Goal: Transaction & Acquisition: Purchase product/service

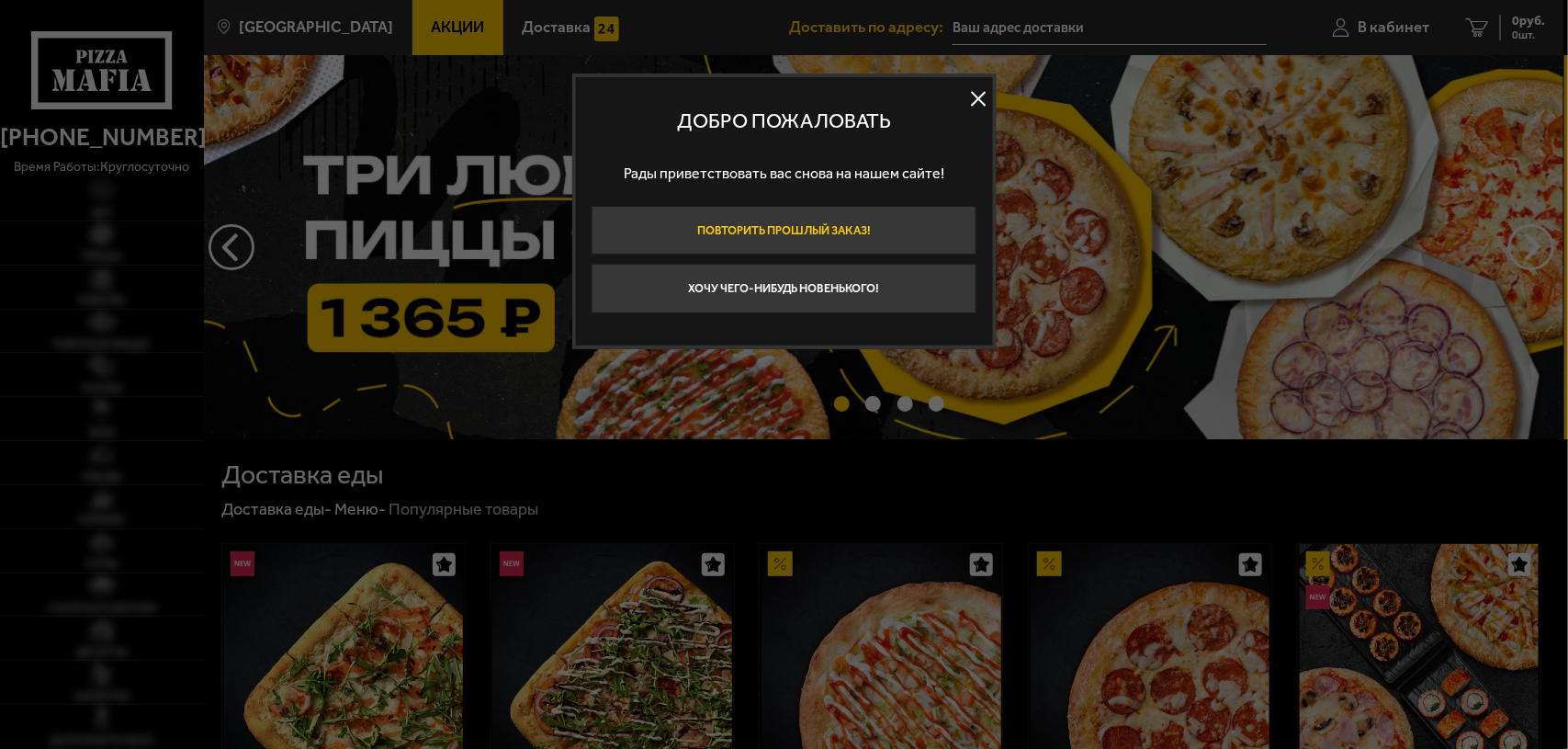
type input "[STREET_ADDRESS]"
click at [986, 88] on button at bounding box center [979, 99] width 28 height 28
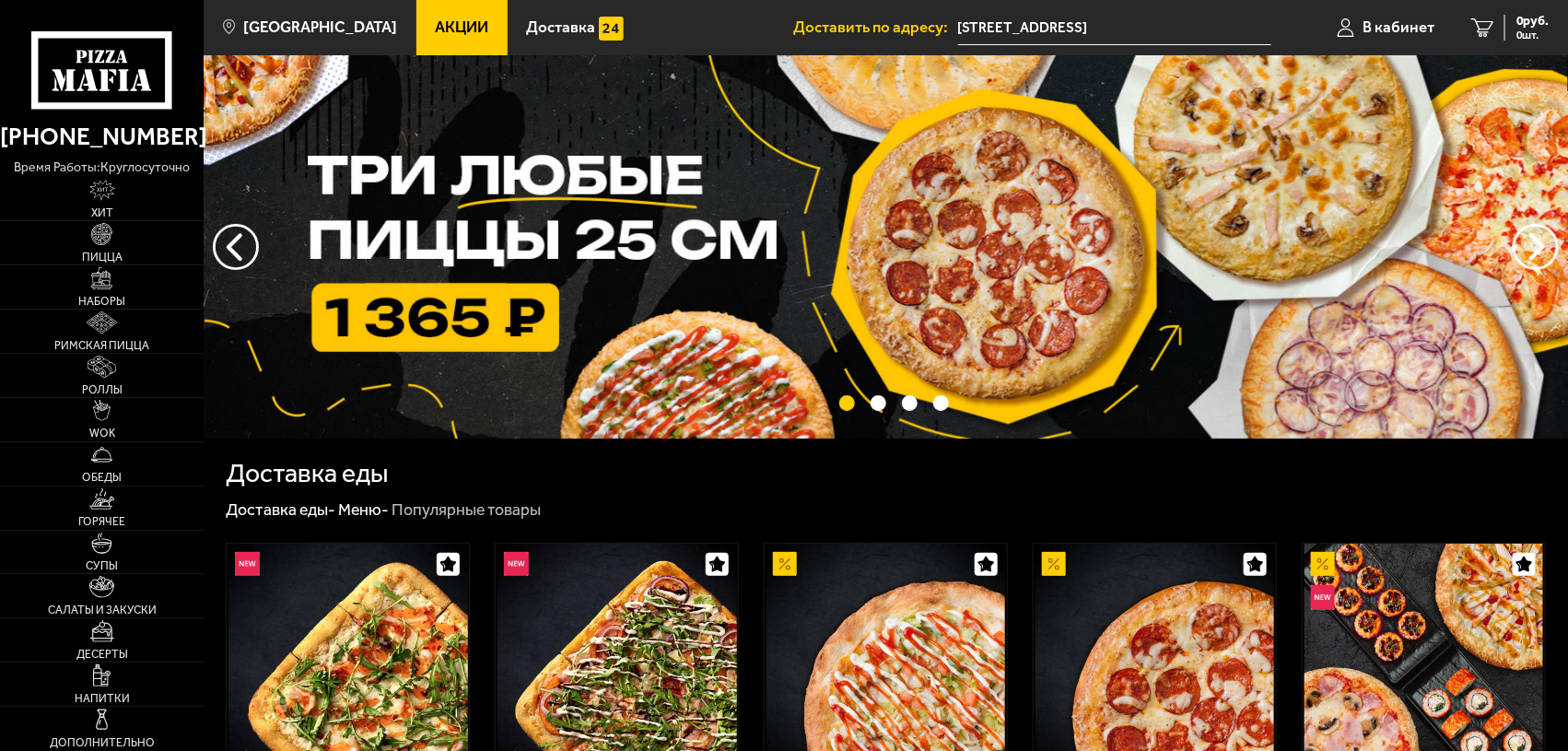
click at [454, 30] on span "Акции" at bounding box center [461, 27] width 53 height 15
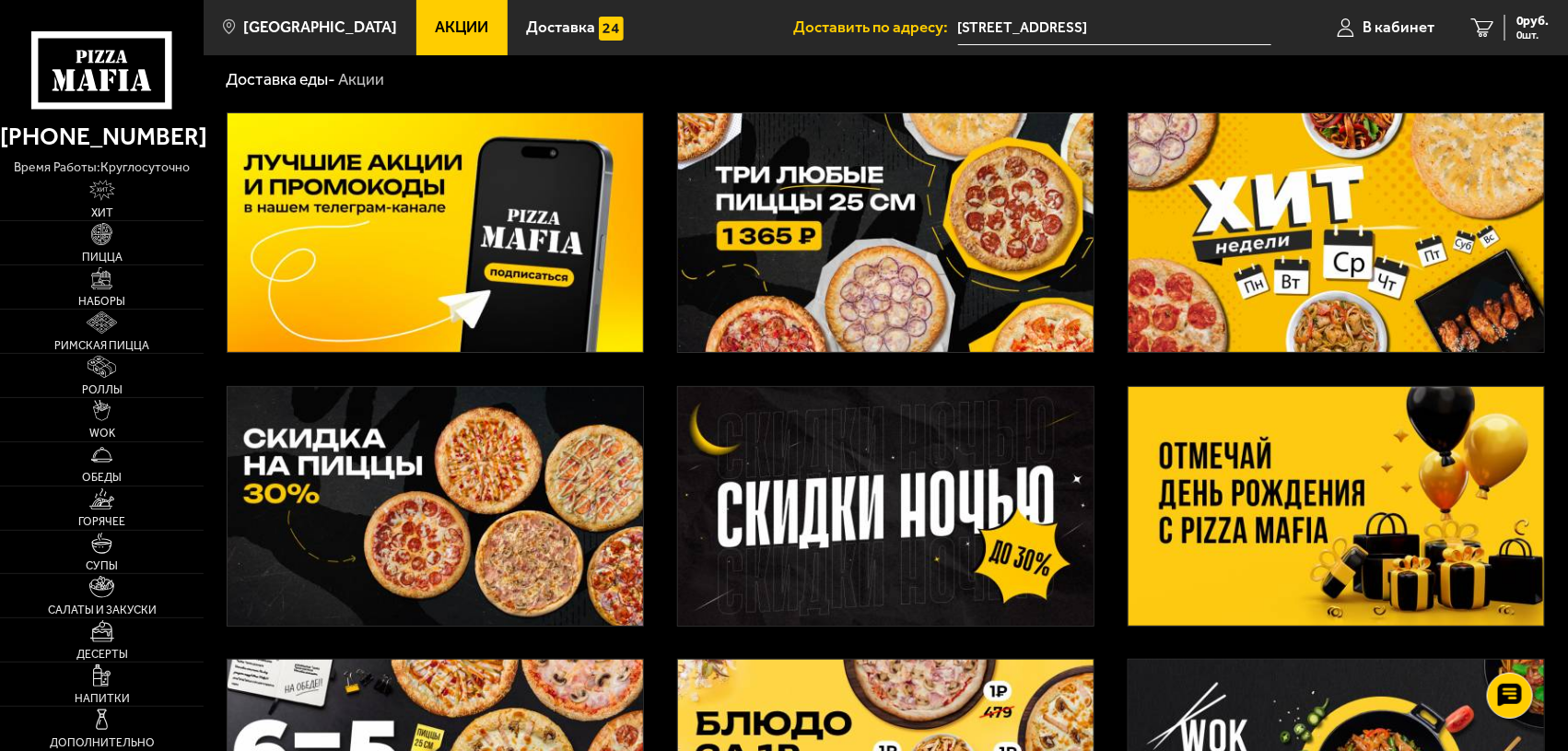
scroll to position [115, 0]
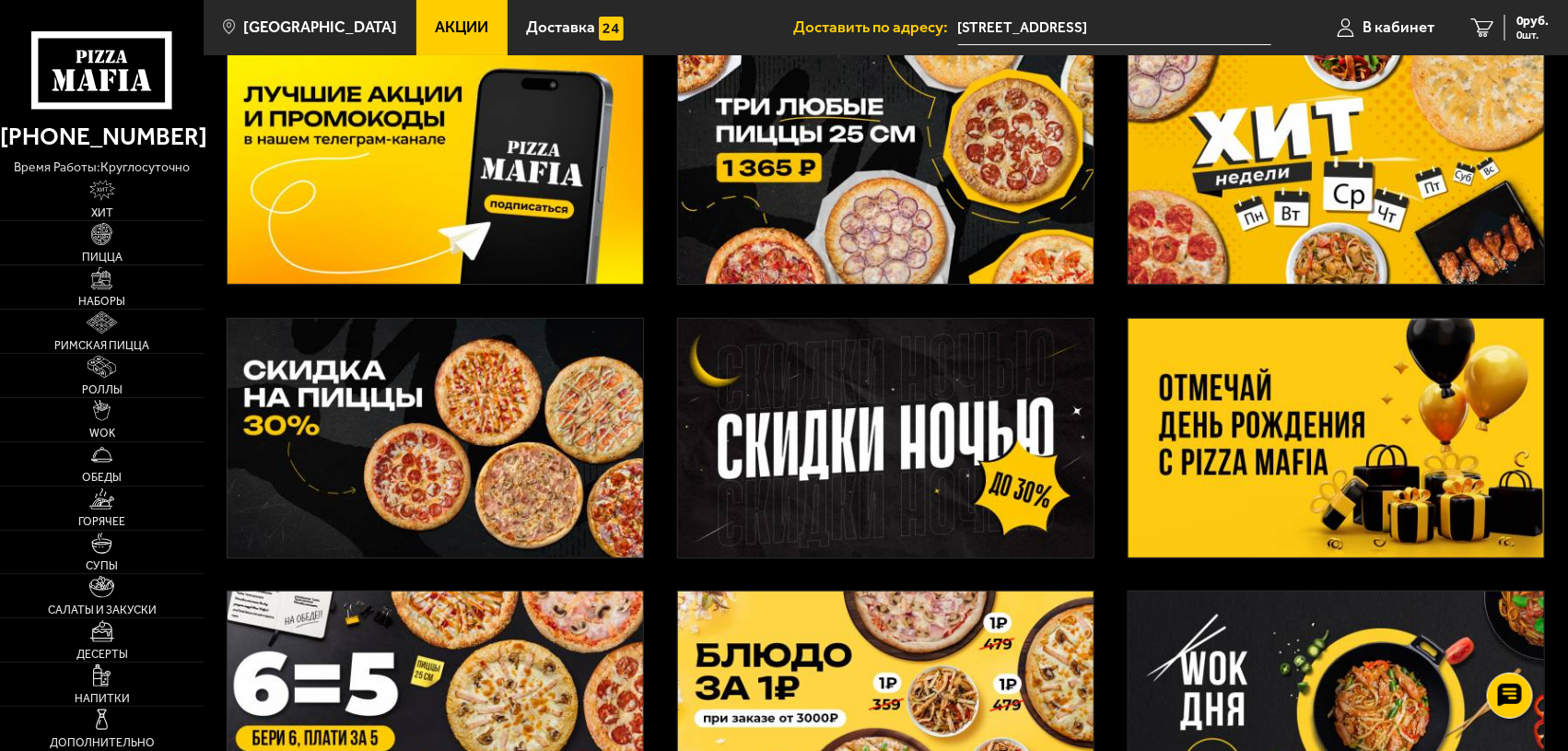
click at [1303, 153] on img at bounding box center [1336, 164] width 416 height 239
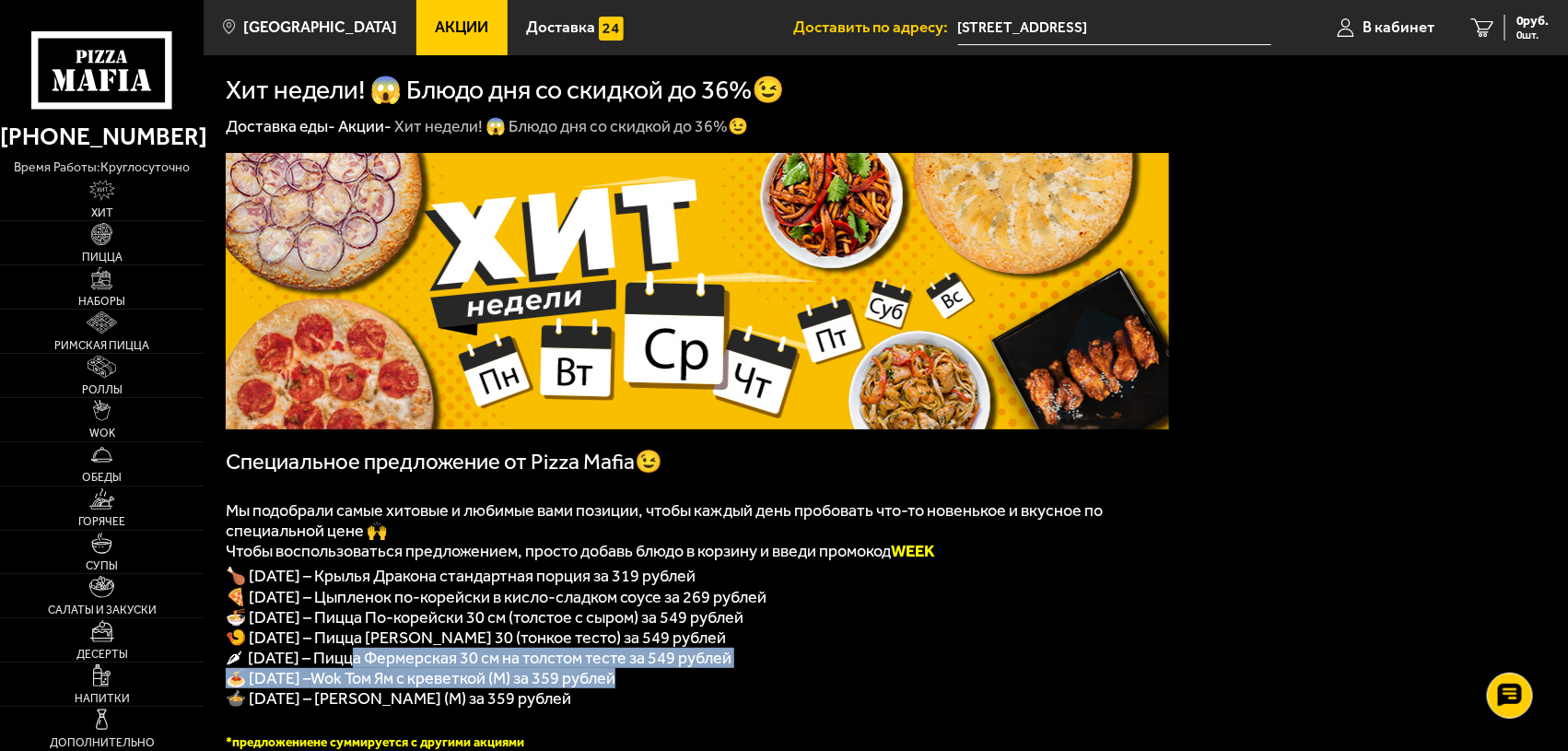
drag, startPoint x: 361, startPoint y: 678, endPoint x: 726, endPoint y: 692, distance: 365.3
click at [726, 692] on div "﻿ Специальное предложение от Pizza Mafia😉 Мы подобрали самые хитовые и любимые …" at bounding box center [696, 451] width 943 height 597
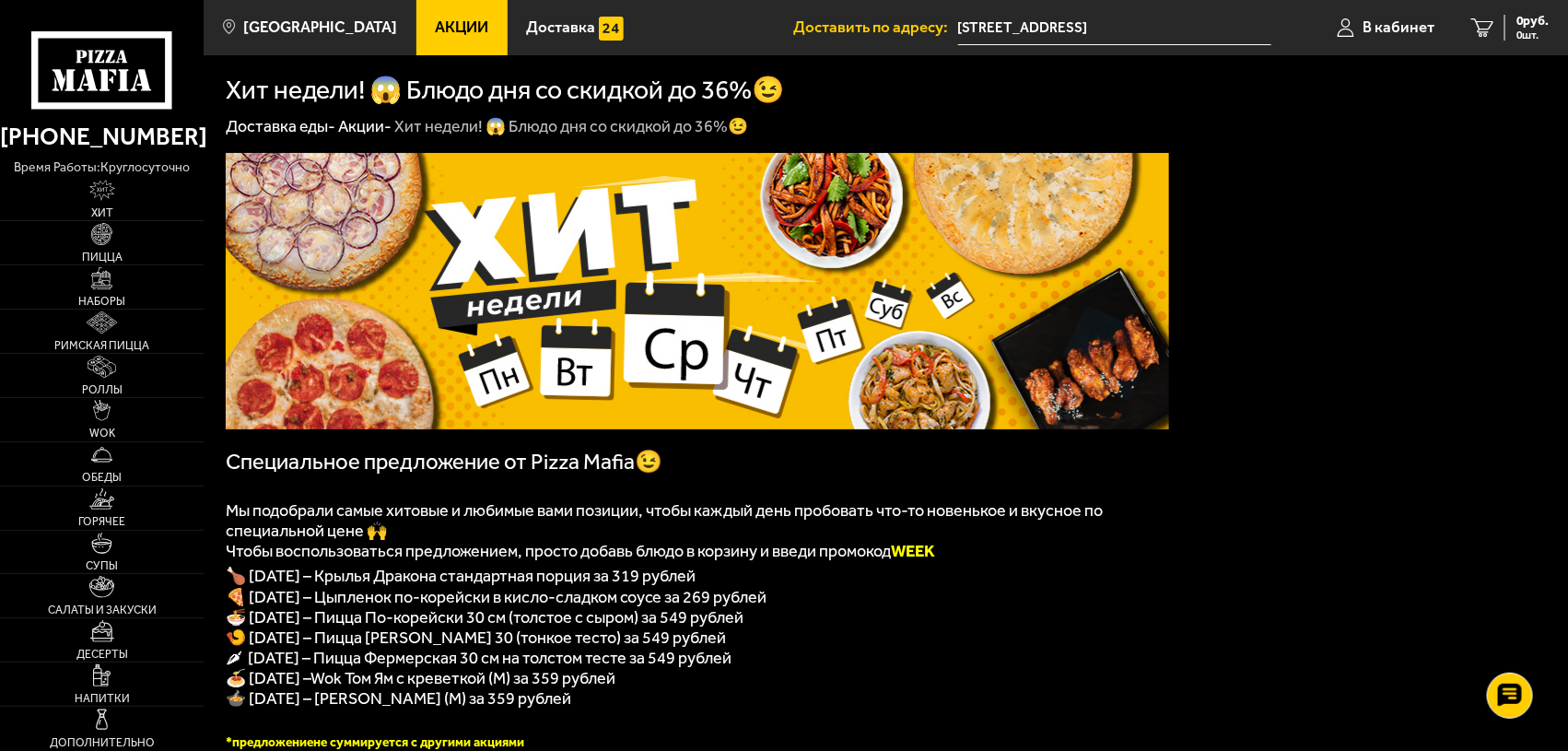
click at [762, 623] on p "🍜 [DATE] – Пицца По-корейски 30 см (толстое с сыром) за 549 рублей" at bounding box center [696, 617] width 943 height 20
click at [101, 537] on img at bounding box center [102, 543] width 21 height 21
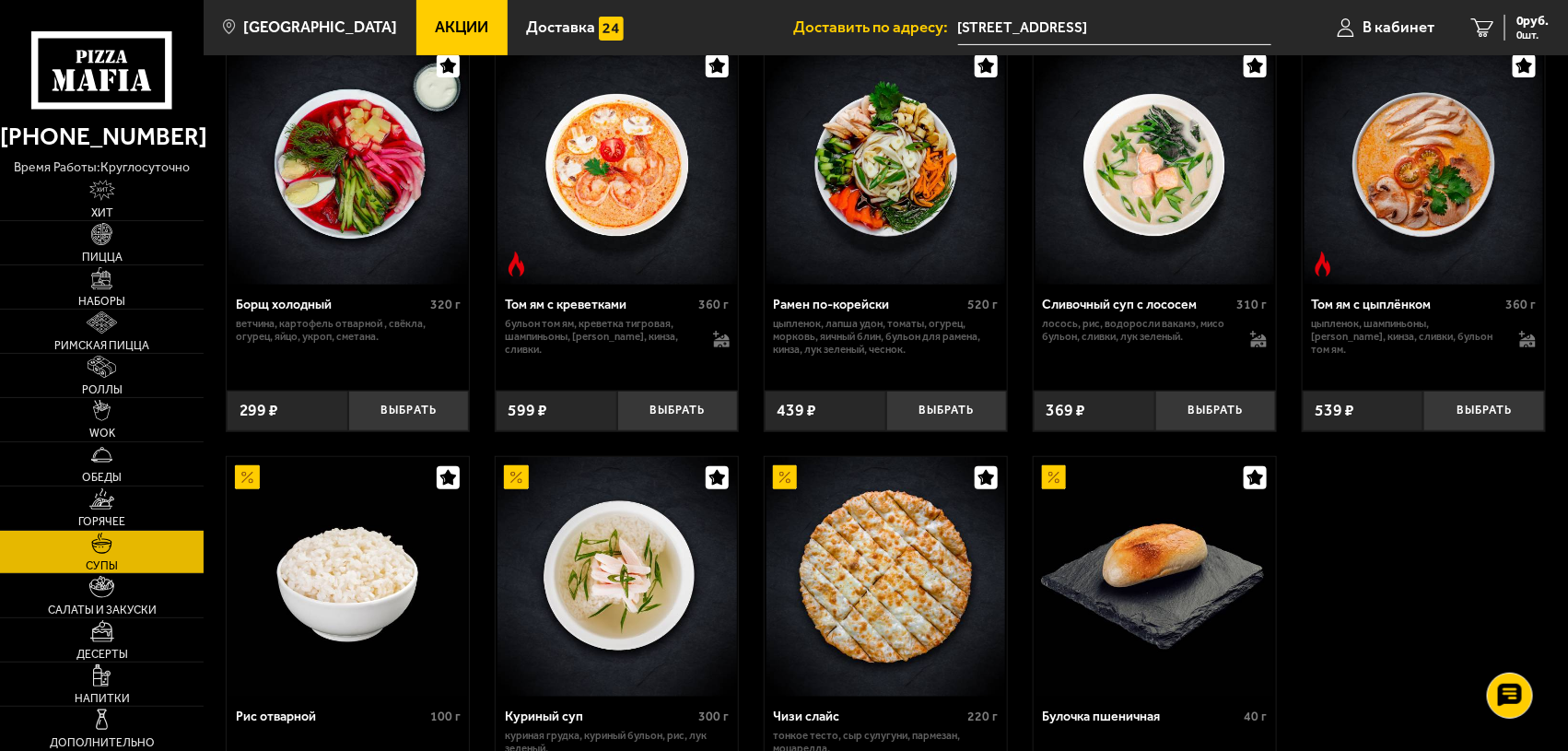
scroll to position [346, 0]
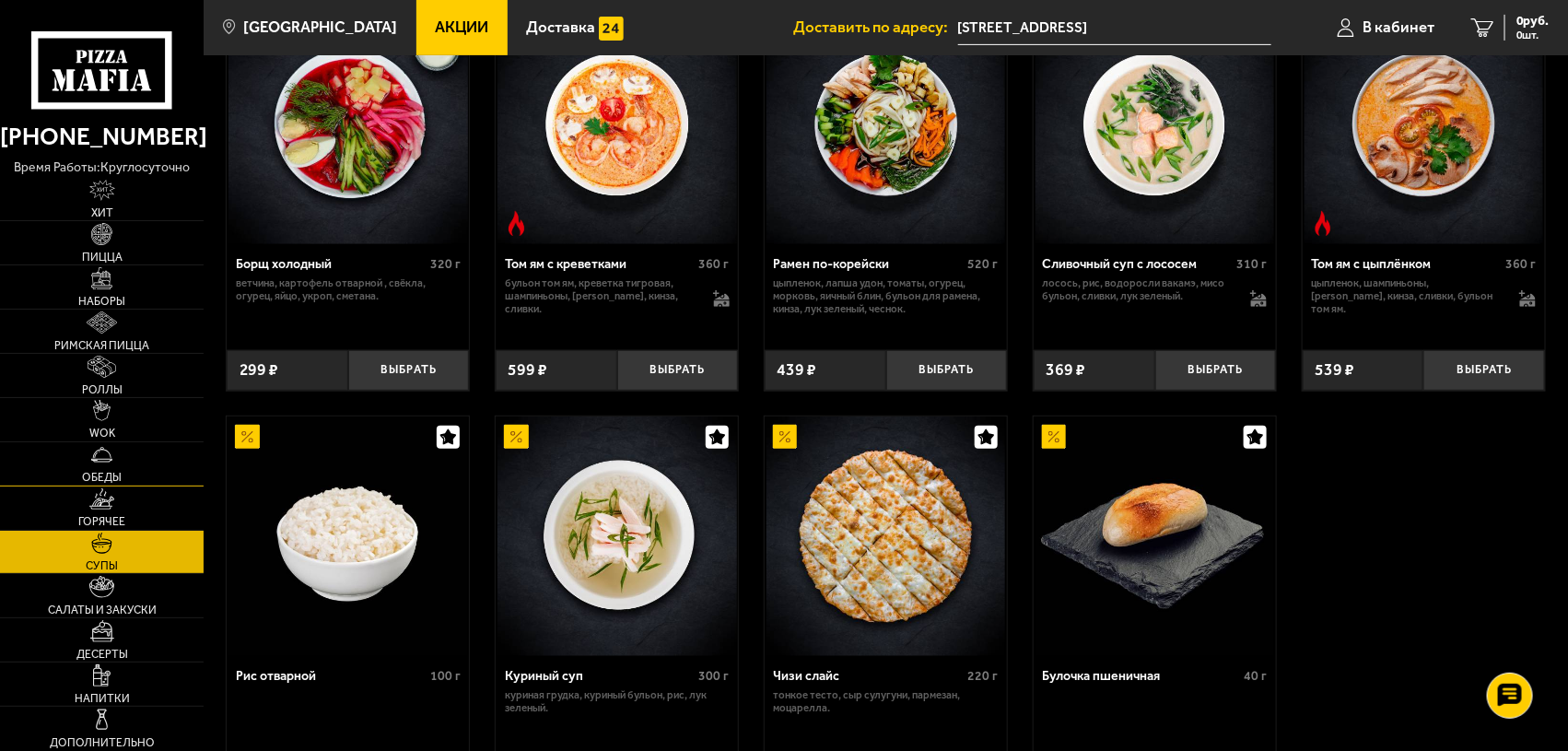
click at [108, 464] on img at bounding box center [102, 455] width 21 height 21
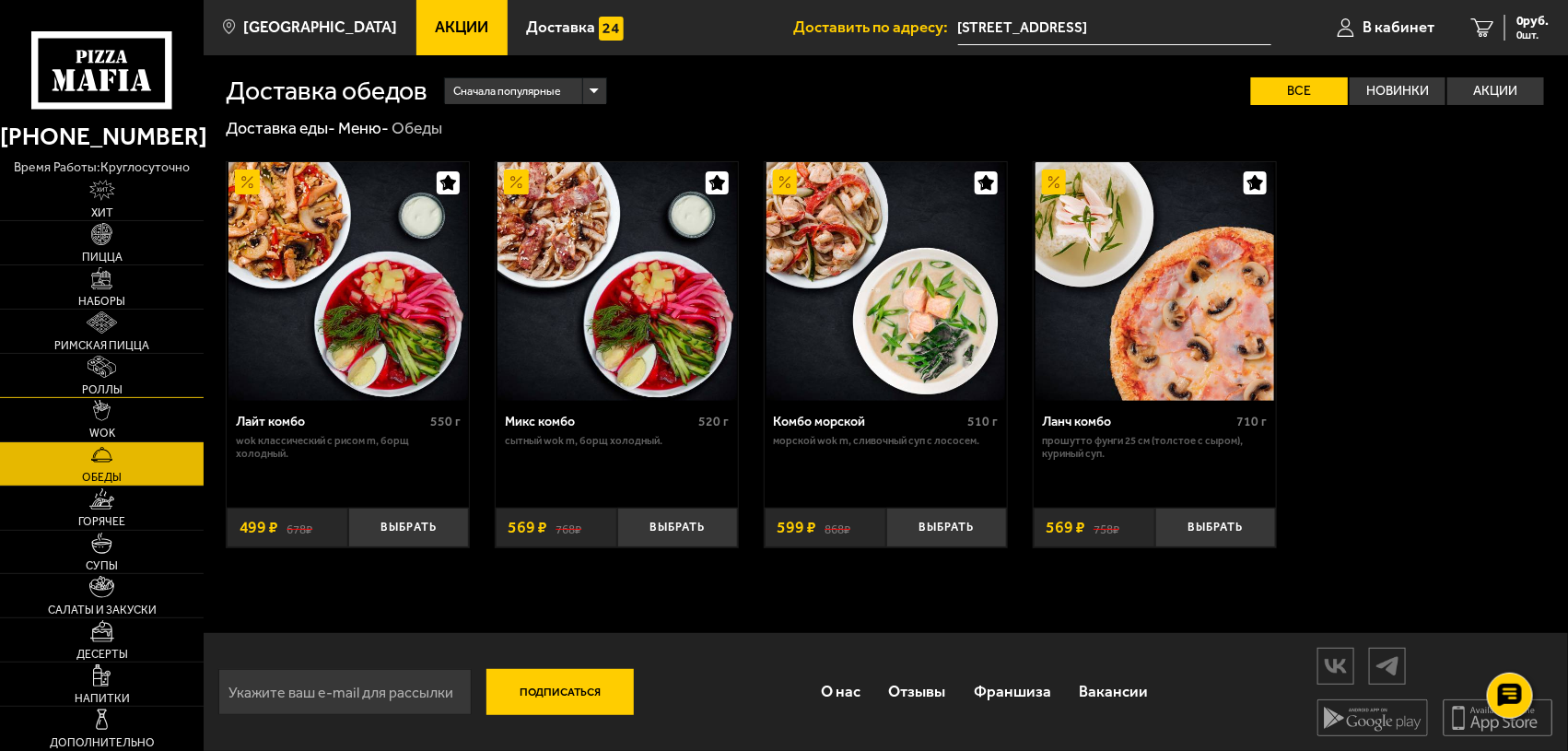
click at [112, 385] on span "Роллы" at bounding box center [102, 390] width 41 height 11
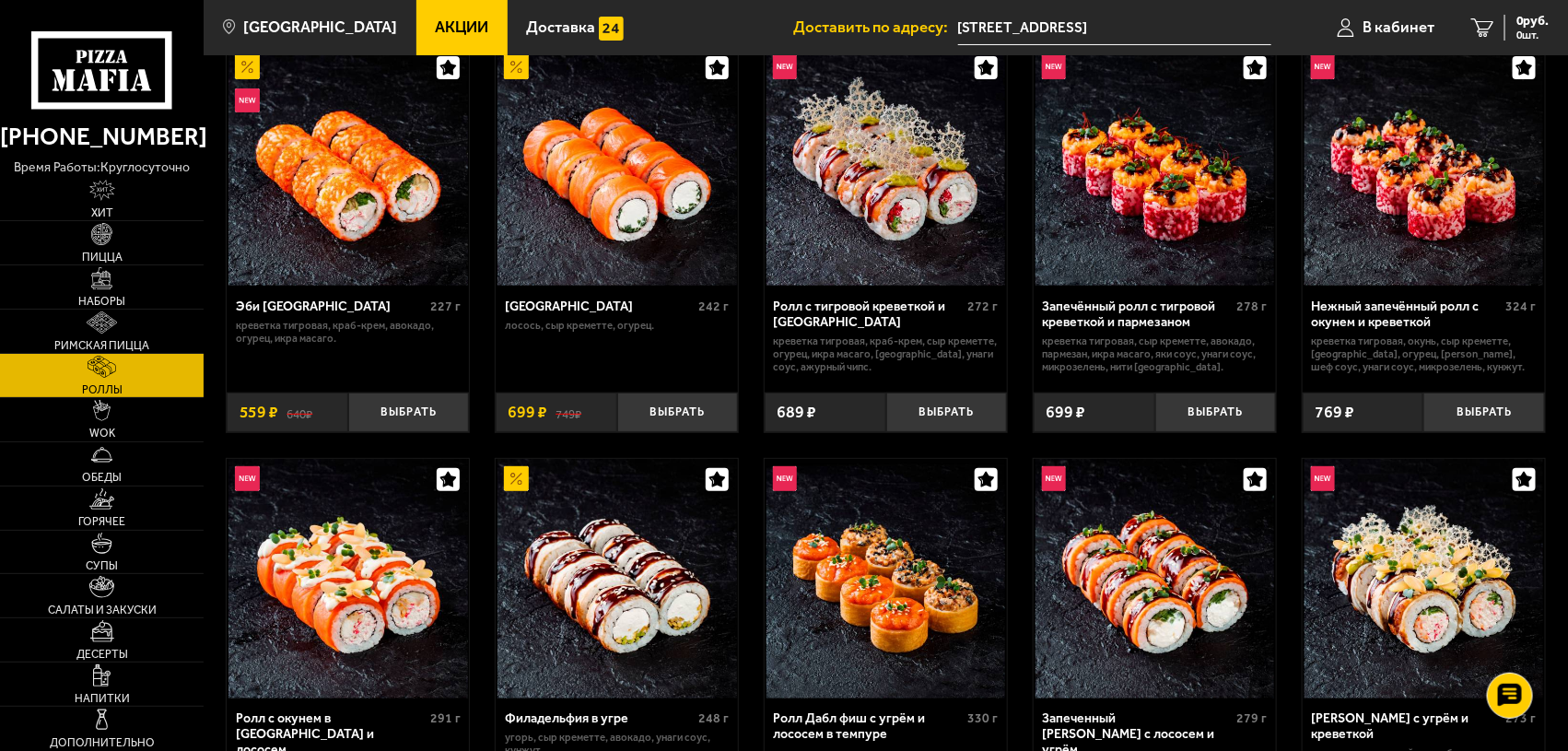
scroll to position [230, 0]
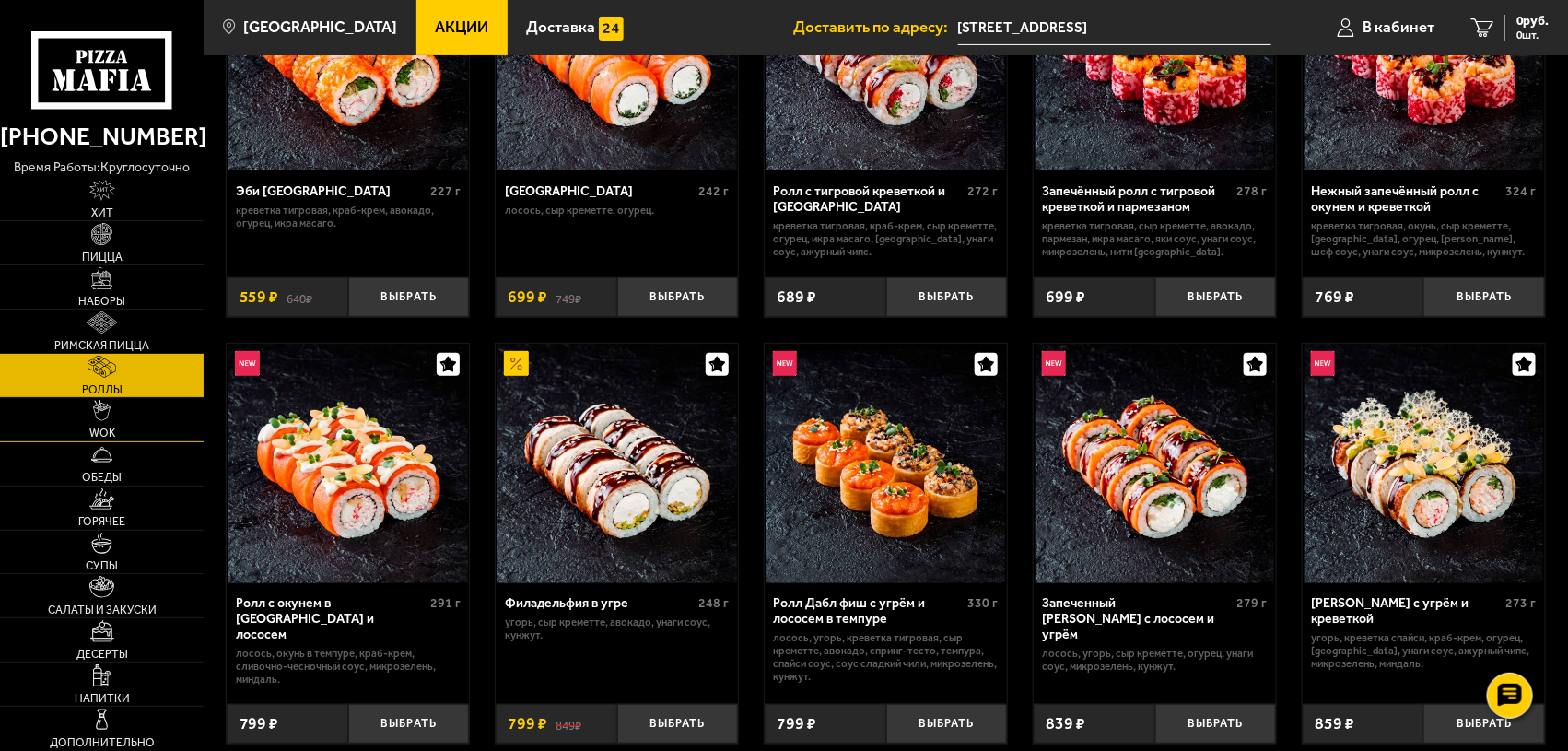
click at [100, 418] on img at bounding box center [101, 410] width 16 height 21
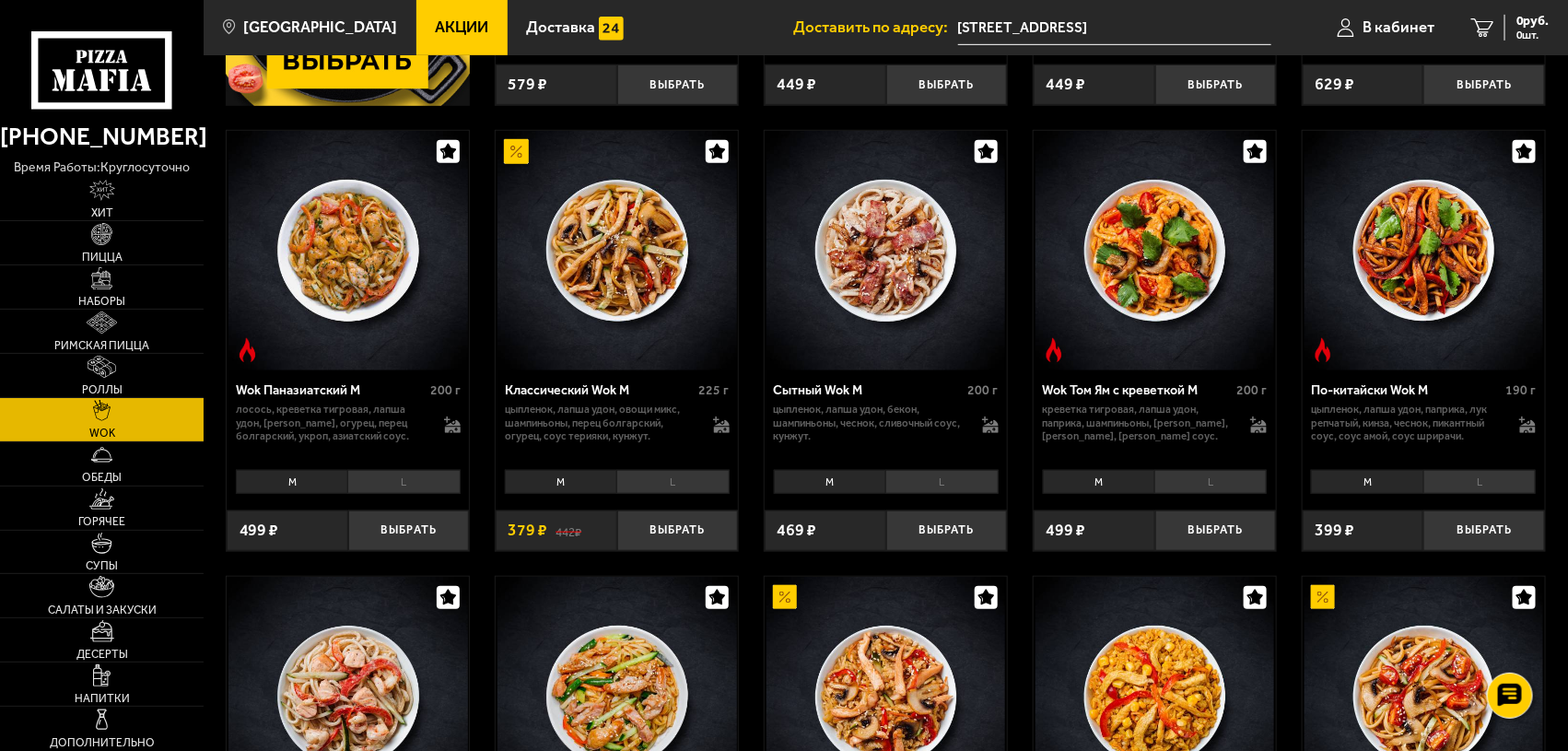
scroll to position [461, 0]
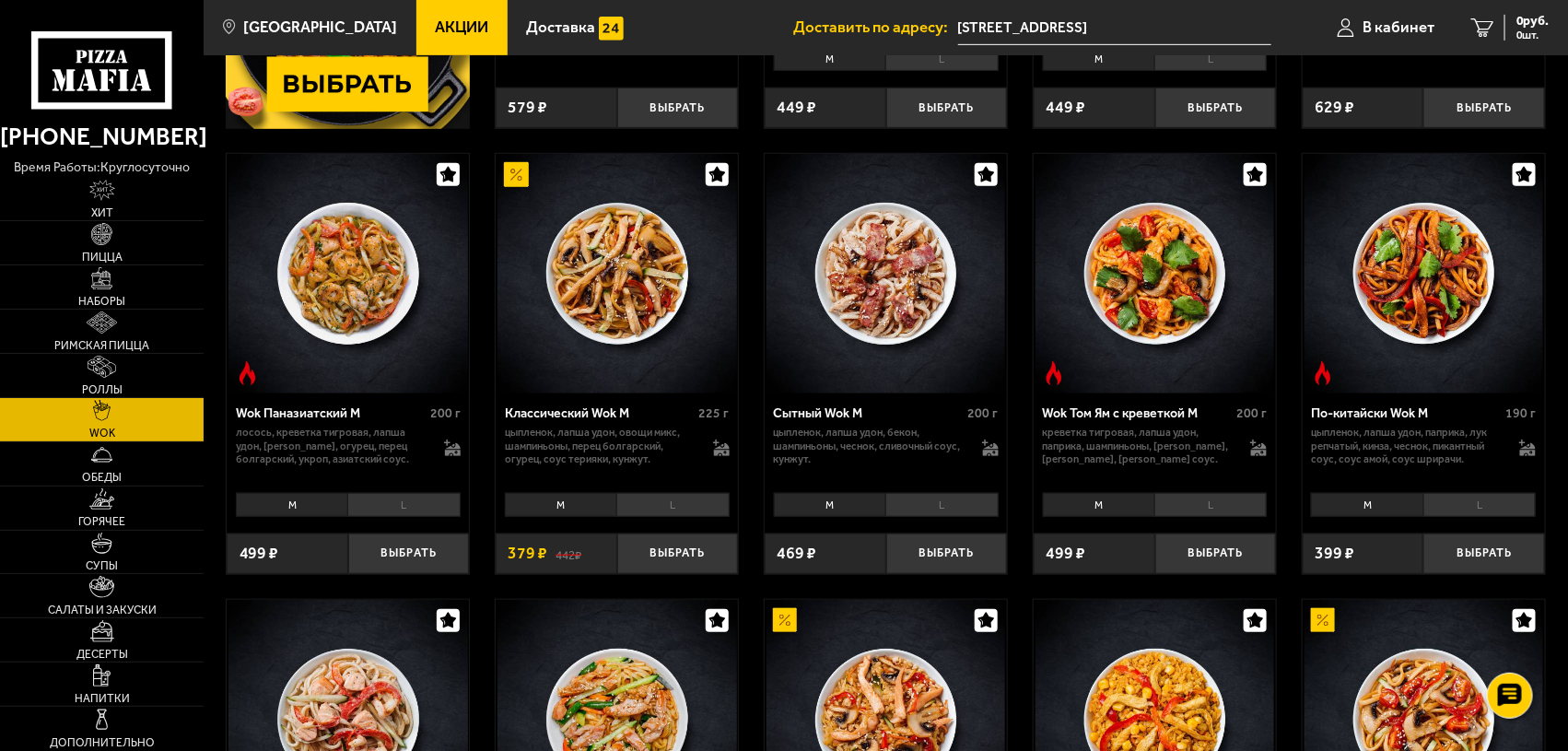
click at [272, 503] on li "M" at bounding box center [291, 504] width 111 height 23
click at [401, 505] on li "L" at bounding box center [403, 504] width 112 height 23
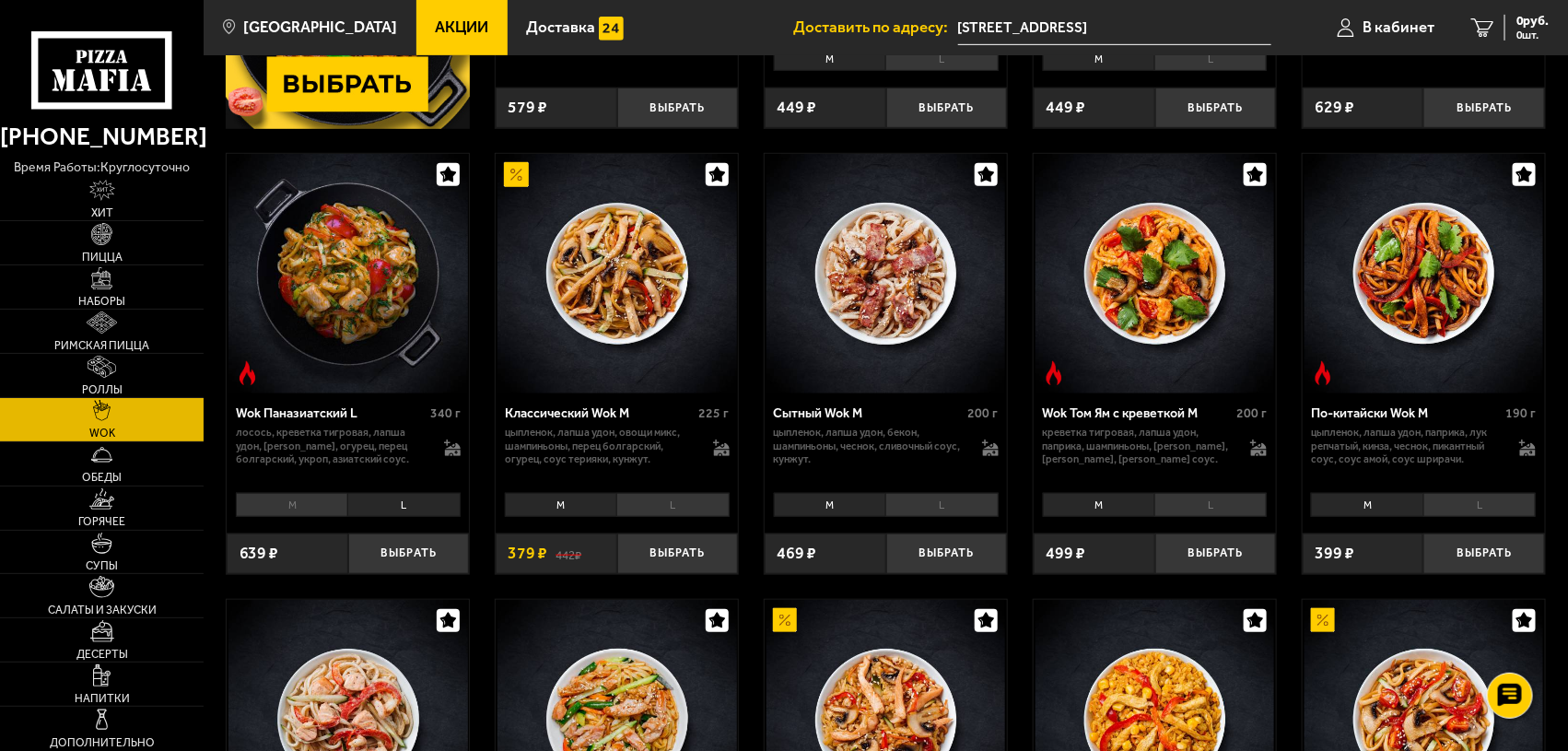
click at [293, 506] on li "M" at bounding box center [291, 504] width 111 height 23
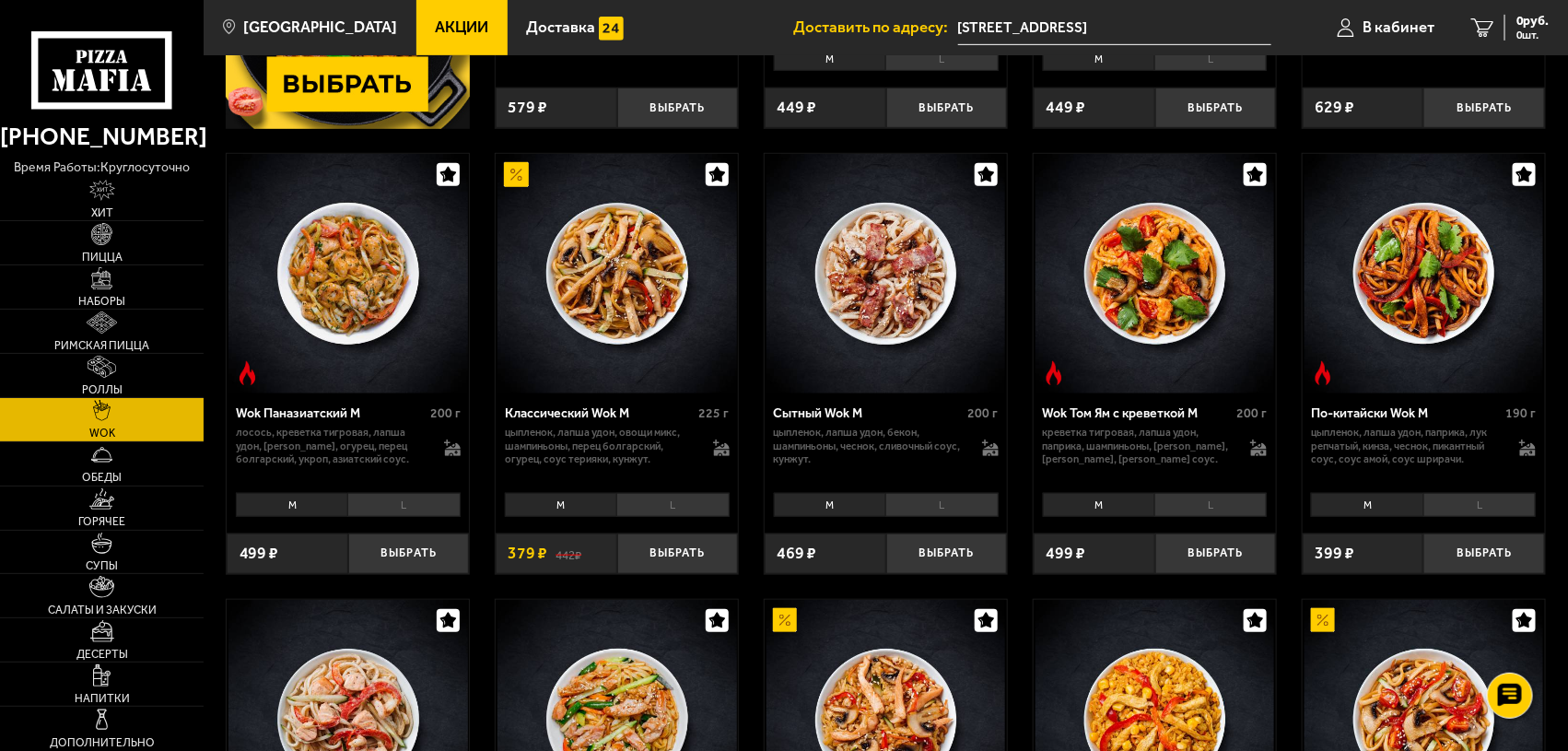
click at [393, 505] on li "L" at bounding box center [403, 504] width 112 height 23
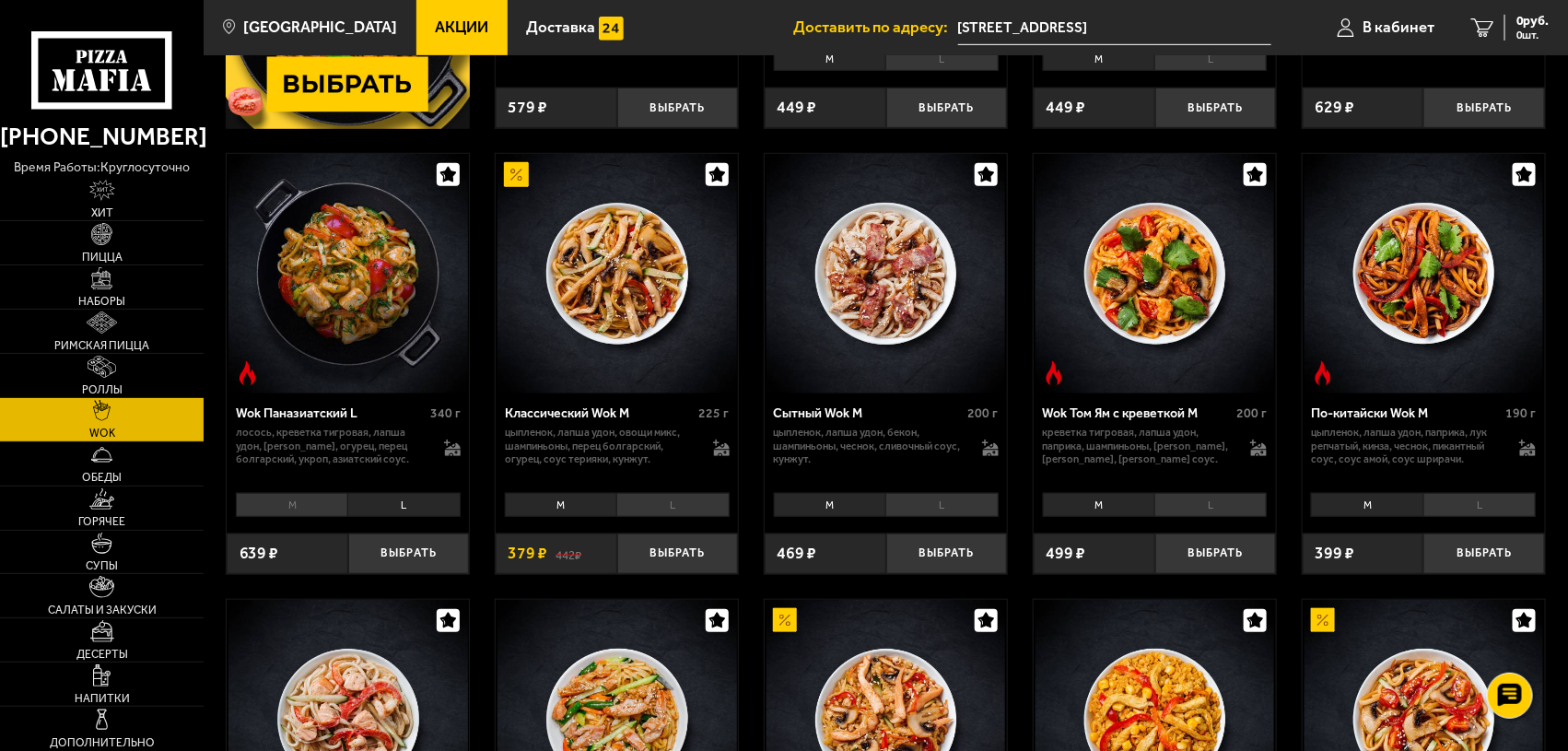
click at [339, 508] on li "M" at bounding box center [291, 504] width 111 height 23
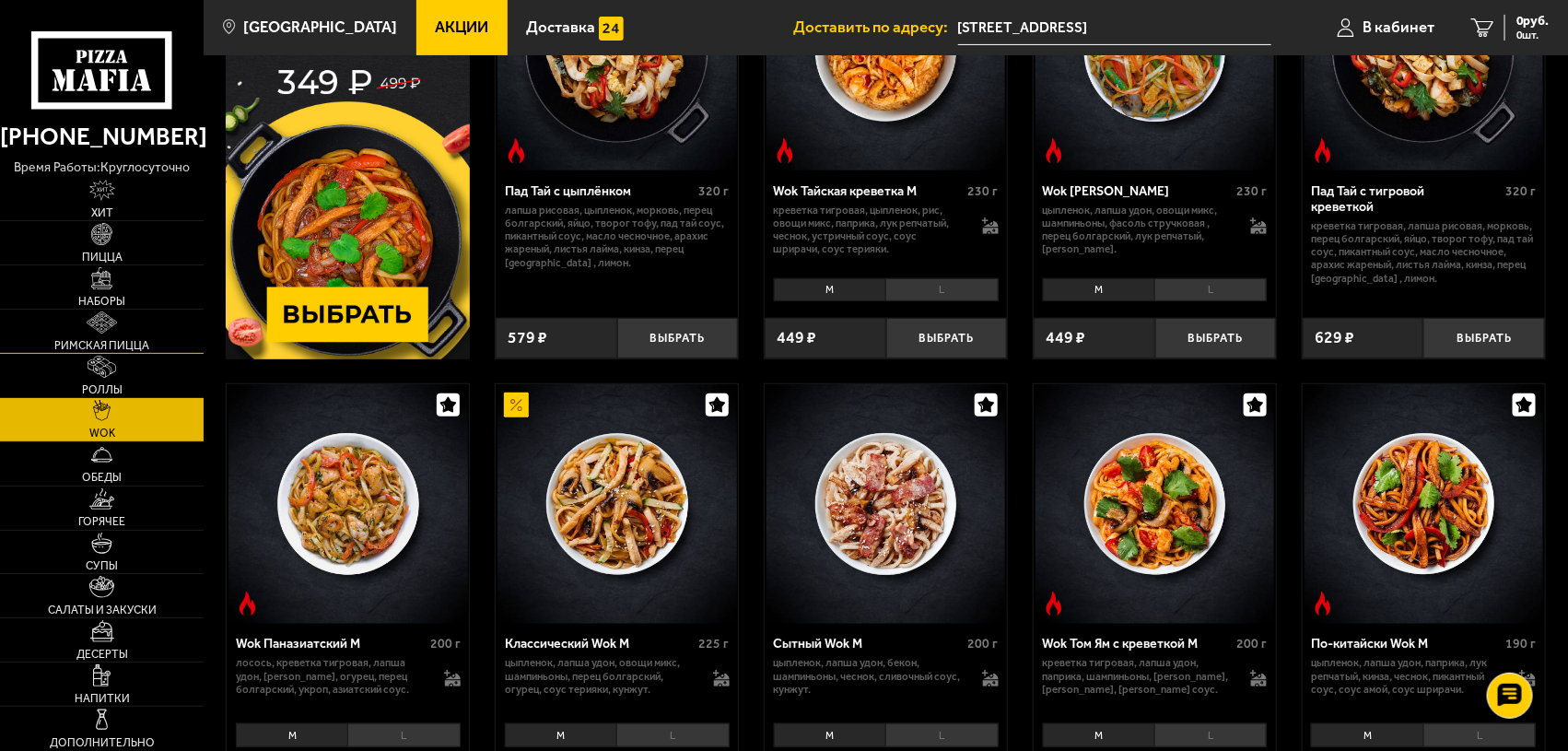
scroll to position [0, 0]
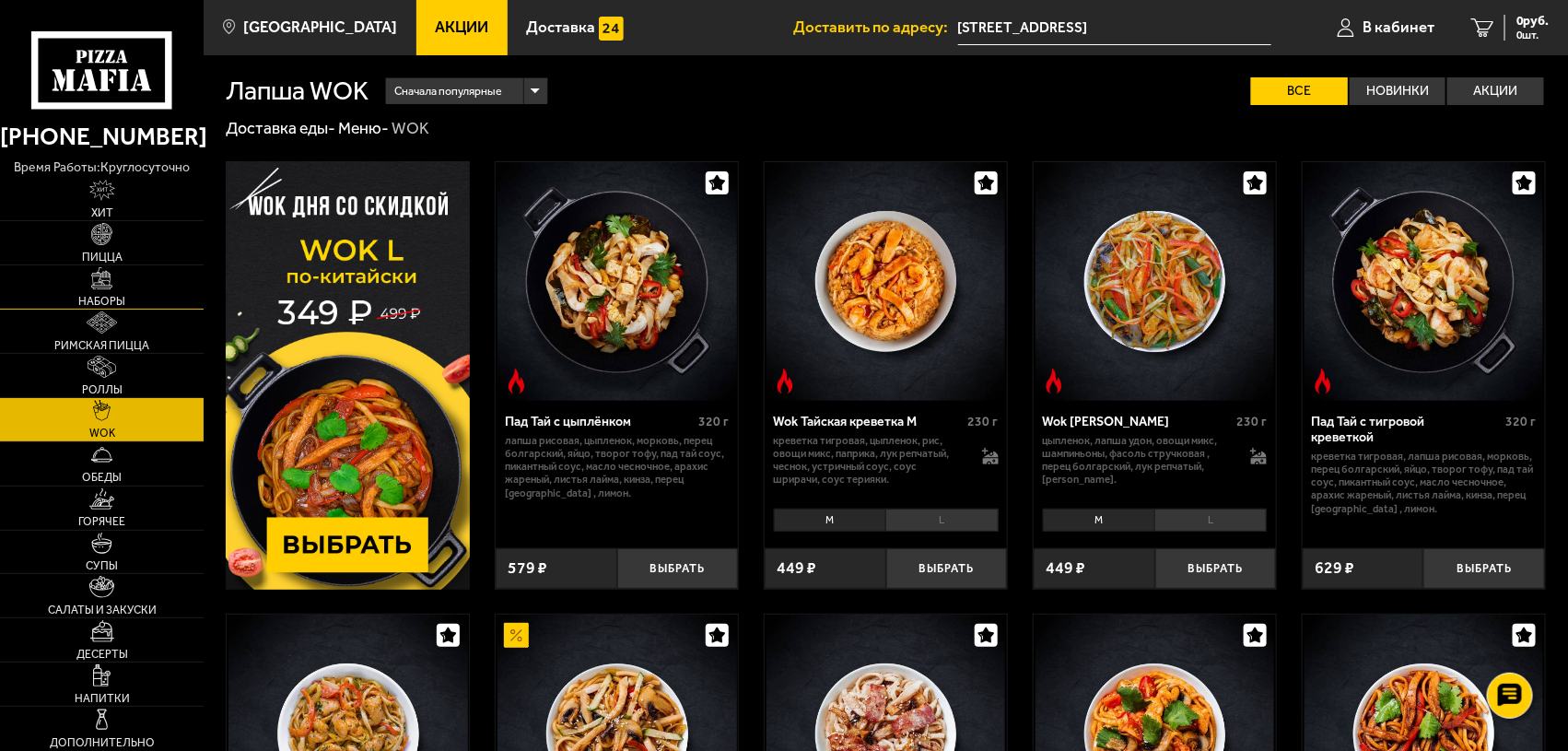
click at [102, 274] on img at bounding box center [102, 278] width 21 height 21
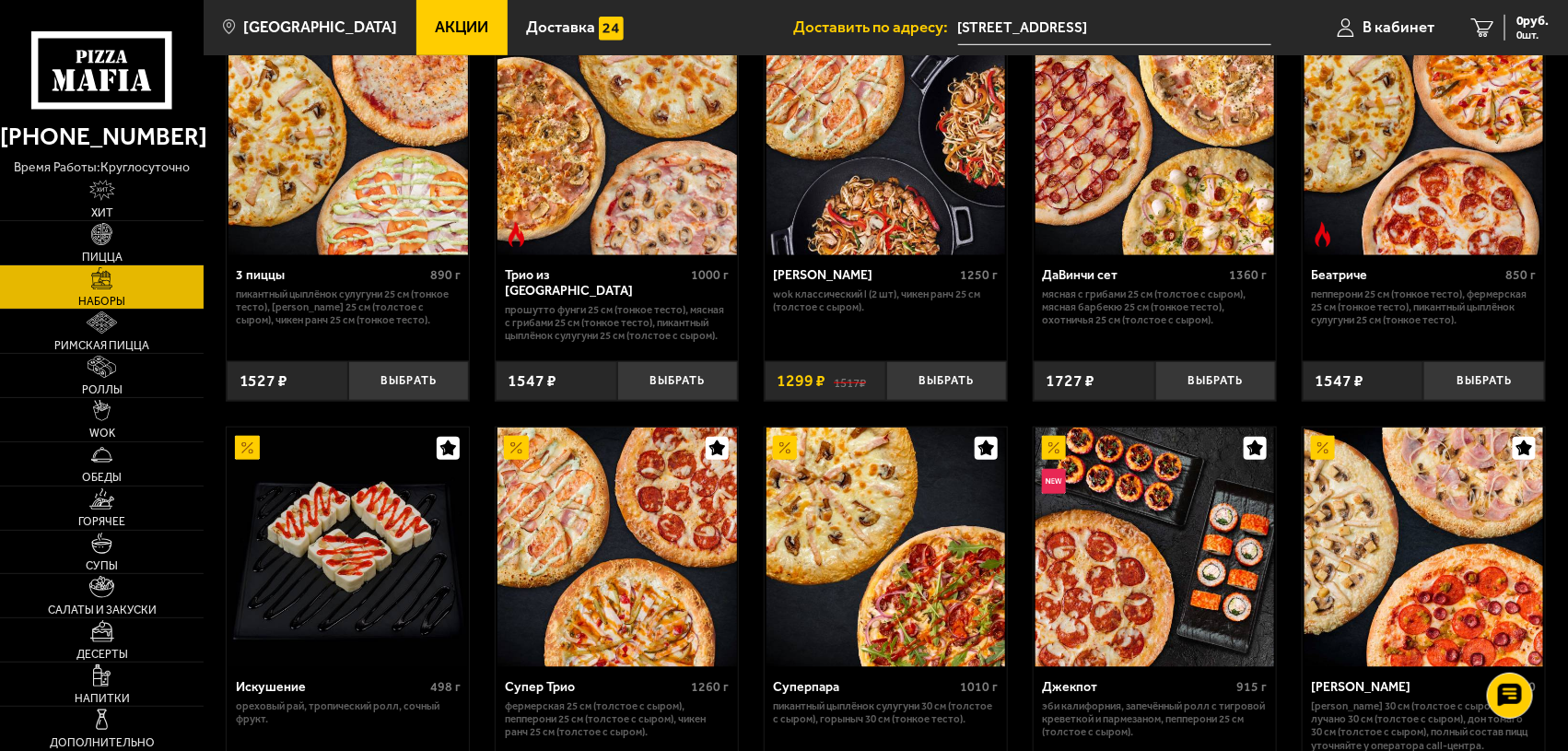
scroll to position [691, 0]
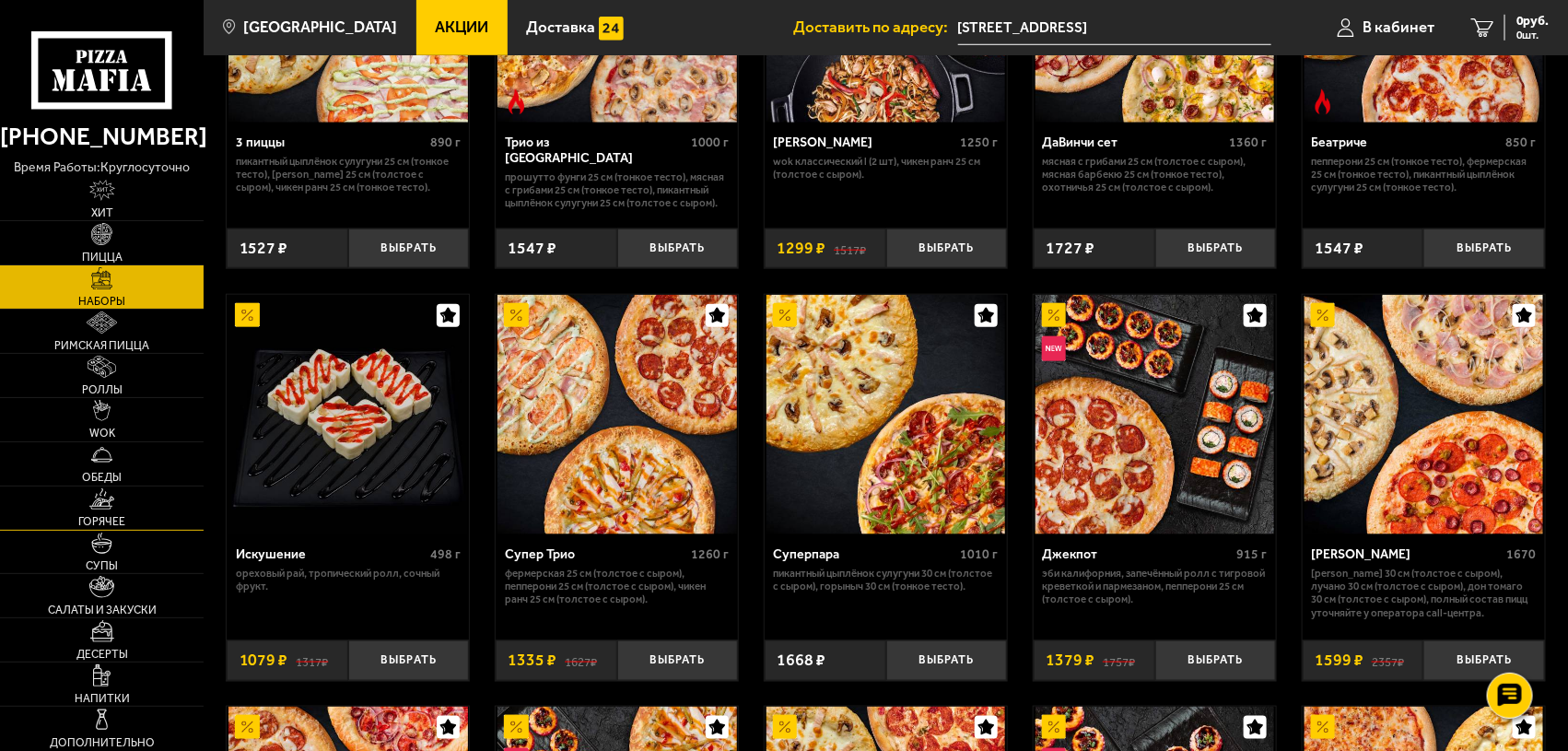
click at [107, 501] on img at bounding box center [101, 499] width 24 height 21
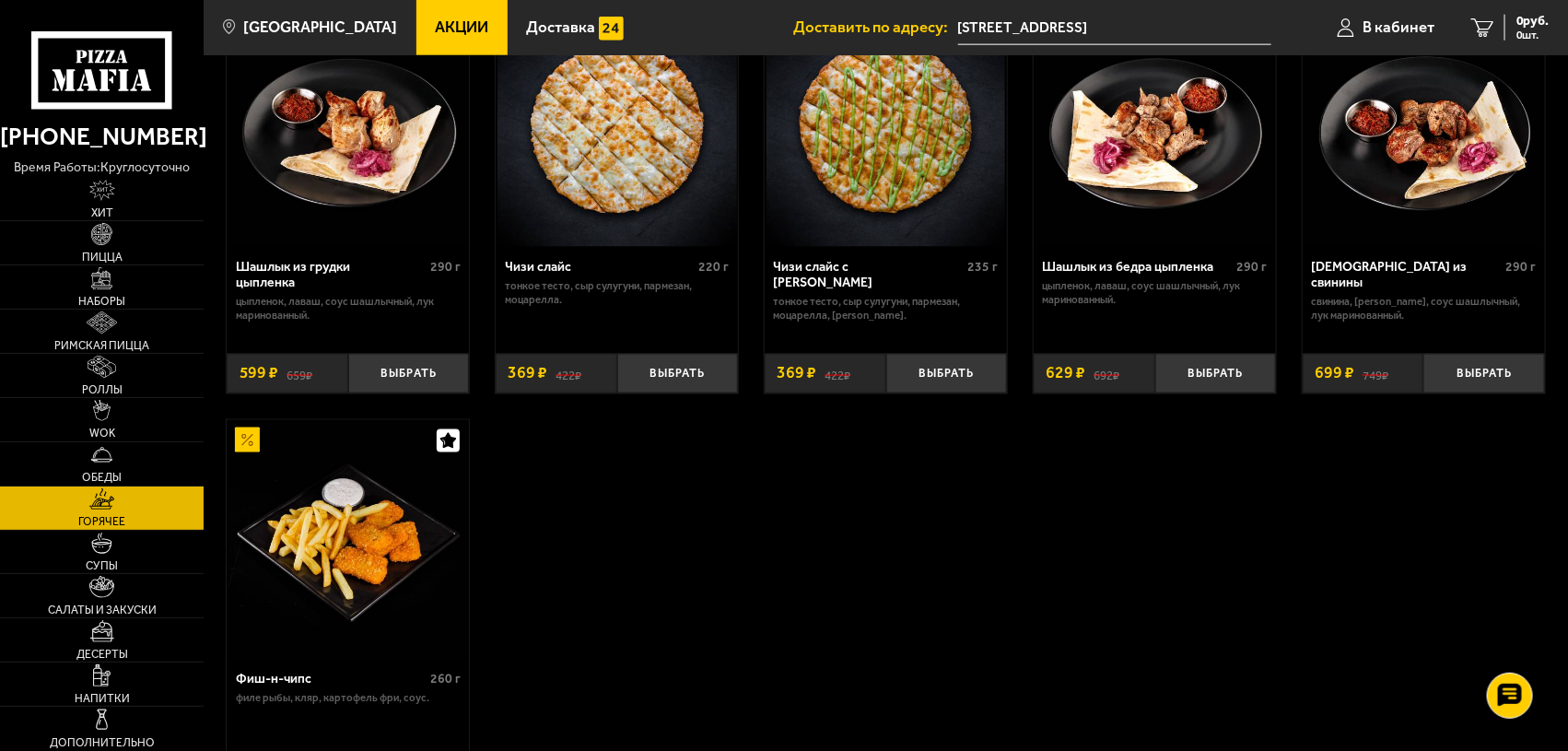
scroll to position [1152, 0]
